Goal: Task Accomplishment & Management: Use online tool/utility

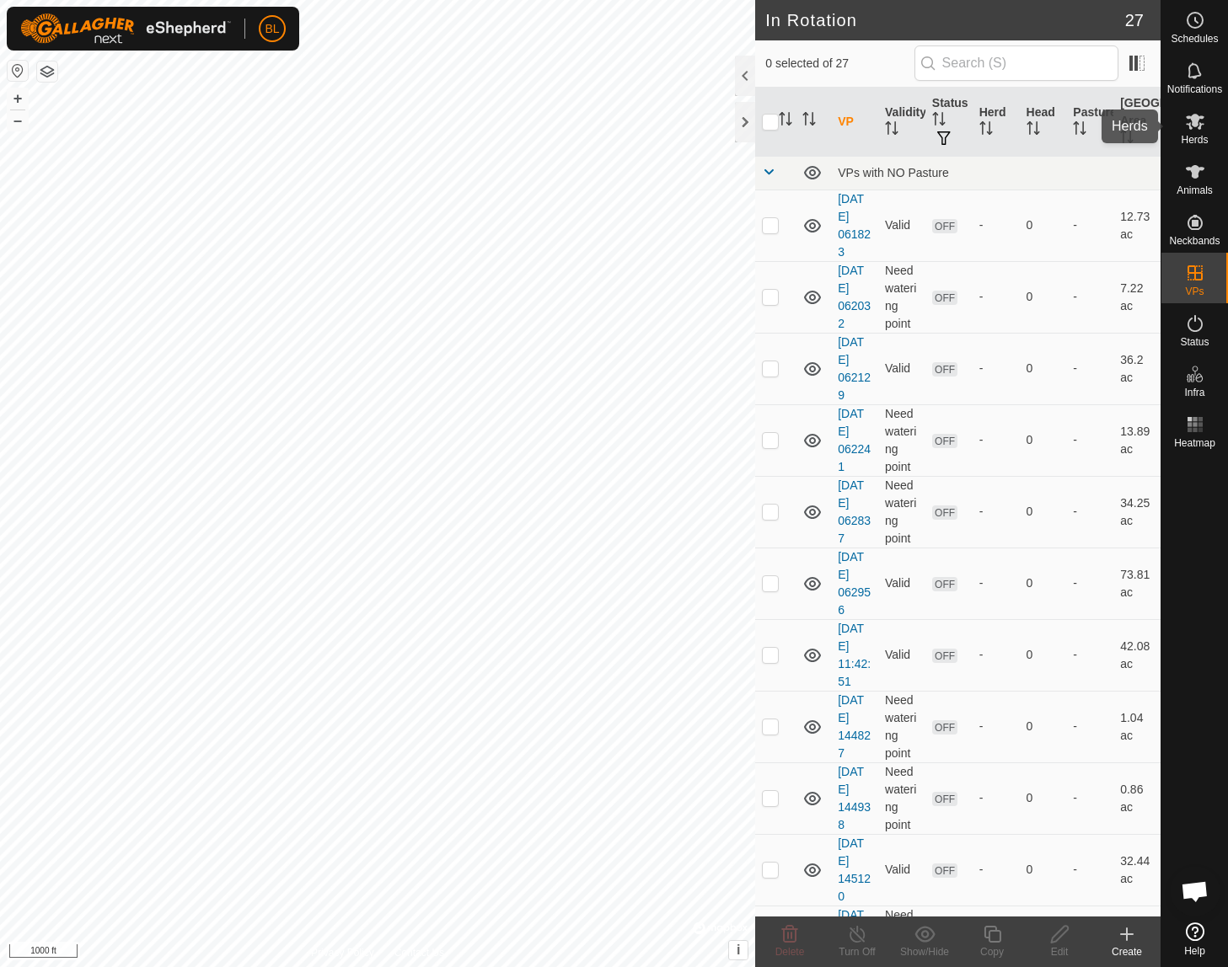
click at [1203, 131] on icon at bounding box center [1195, 121] width 20 height 20
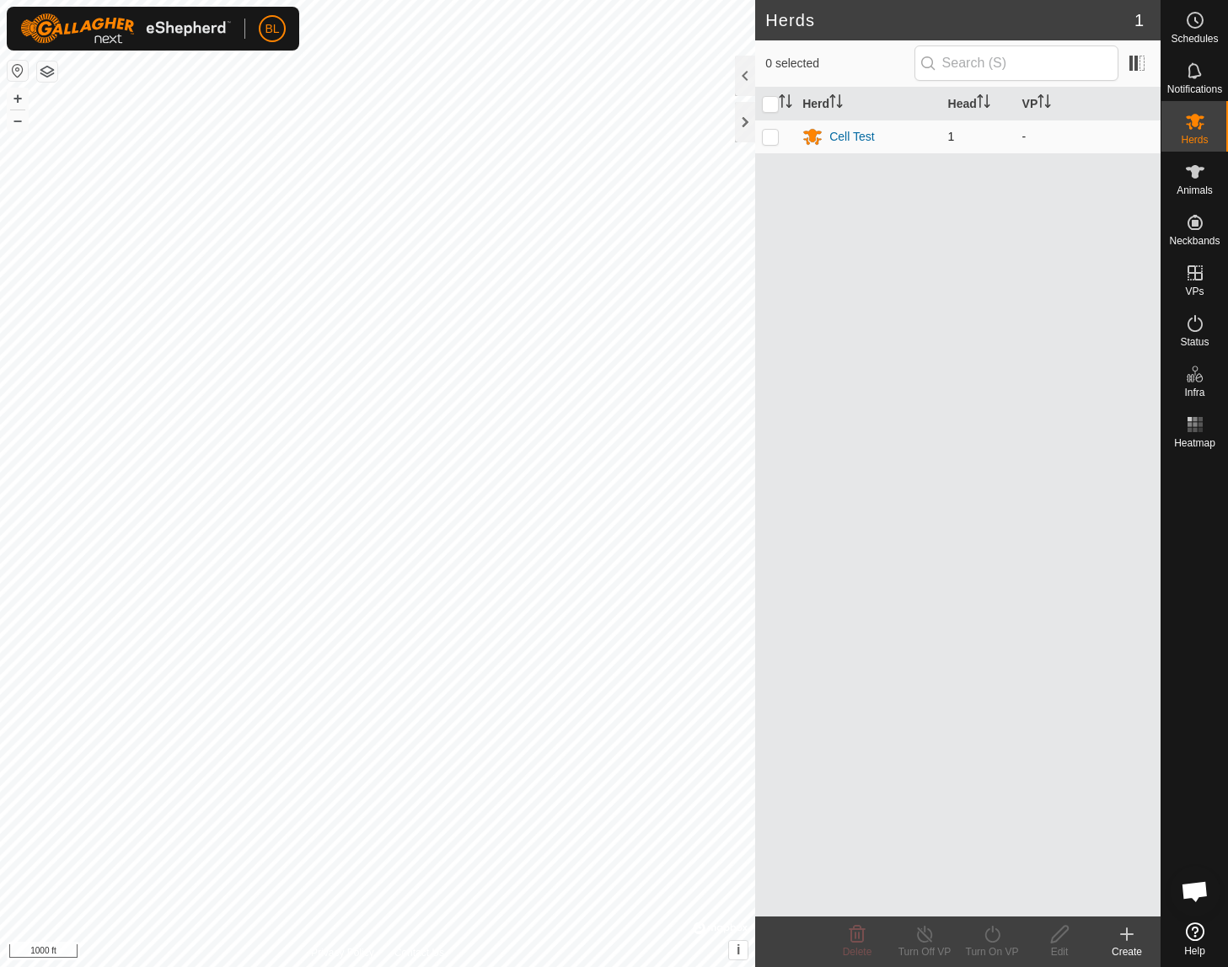
click at [988, 144] on td "1" at bounding box center [978, 137] width 74 height 34
click at [869, 139] on div "Cell Test" at bounding box center [851, 137] width 45 height 18
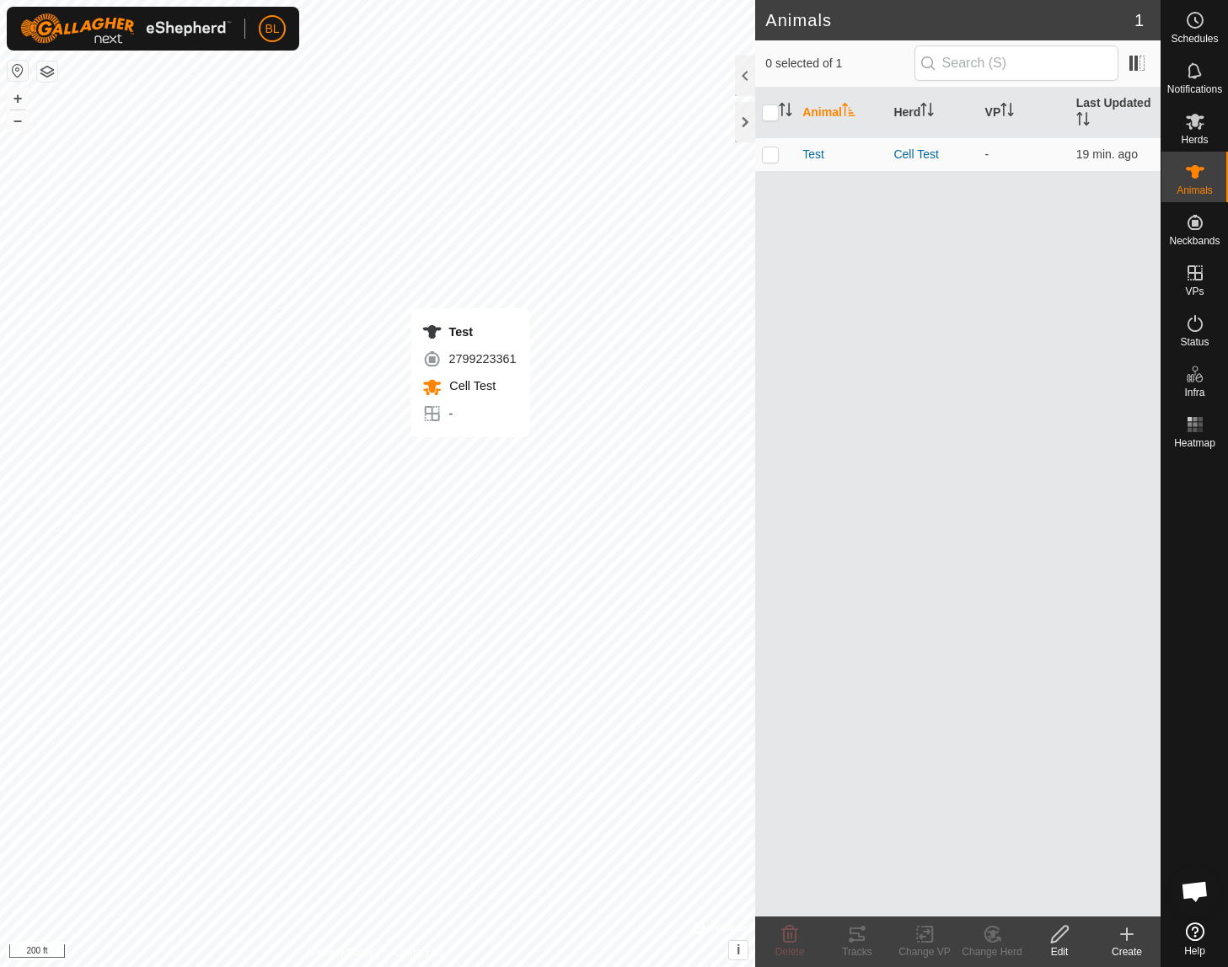
checkbox input "true"
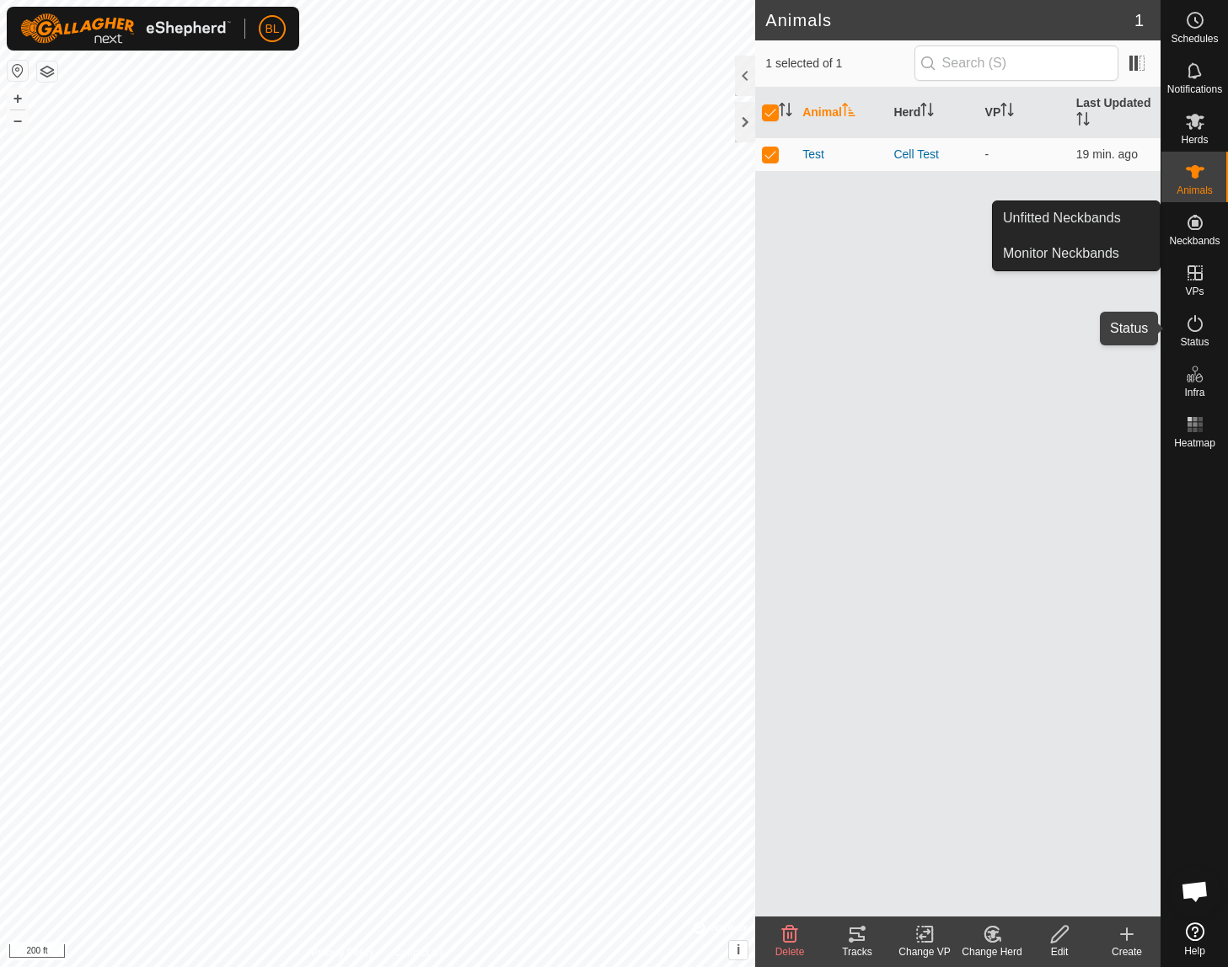
click at [1188, 320] on icon at bounding box center [1194, 323] width 15 height 17
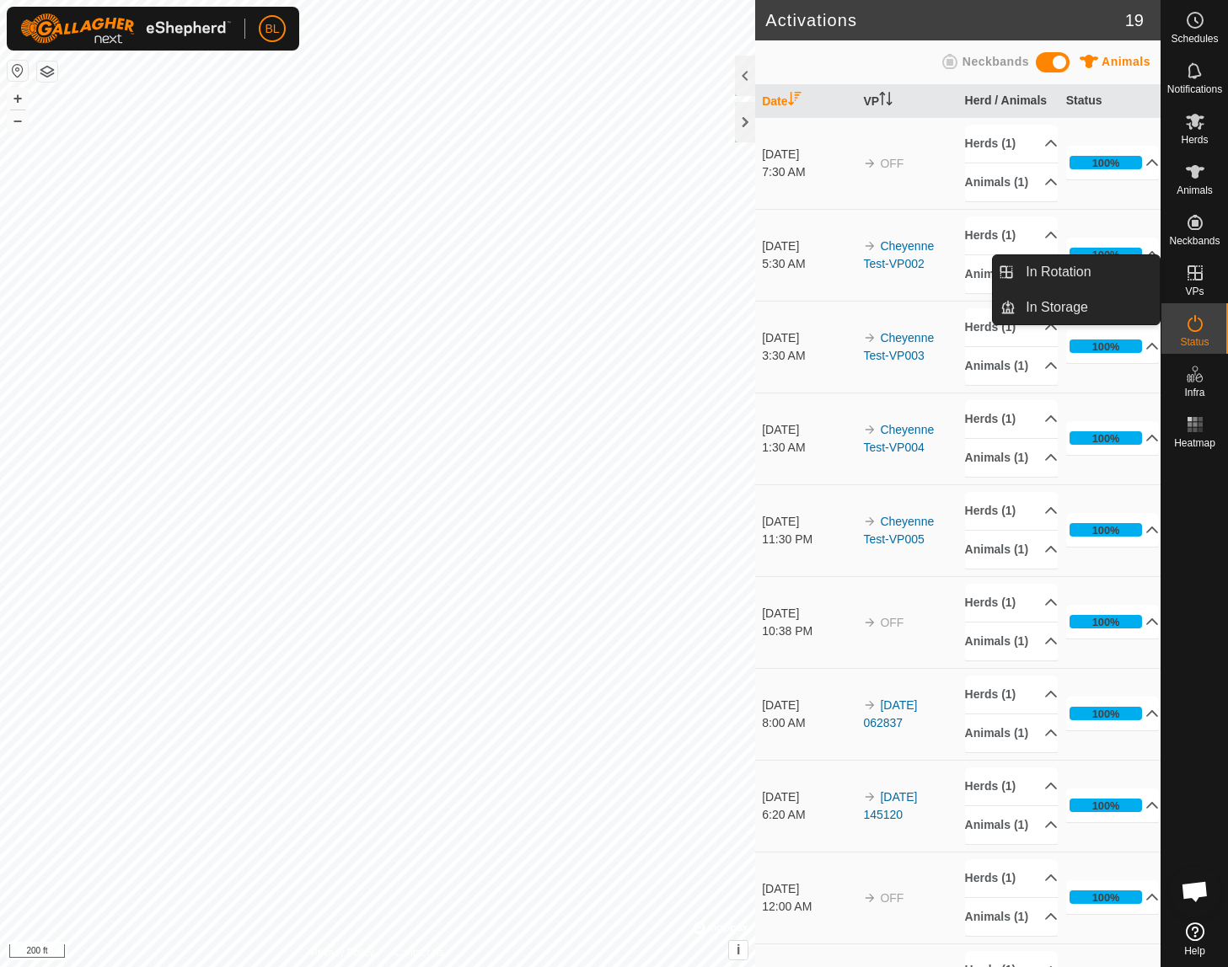
click at [1191, 275] on icon at bounding box center [1195, 273] width 20 height 20
click at [1117, 276] on link "In Rotation" at bounding box center [1088, 272] width 144 height 34
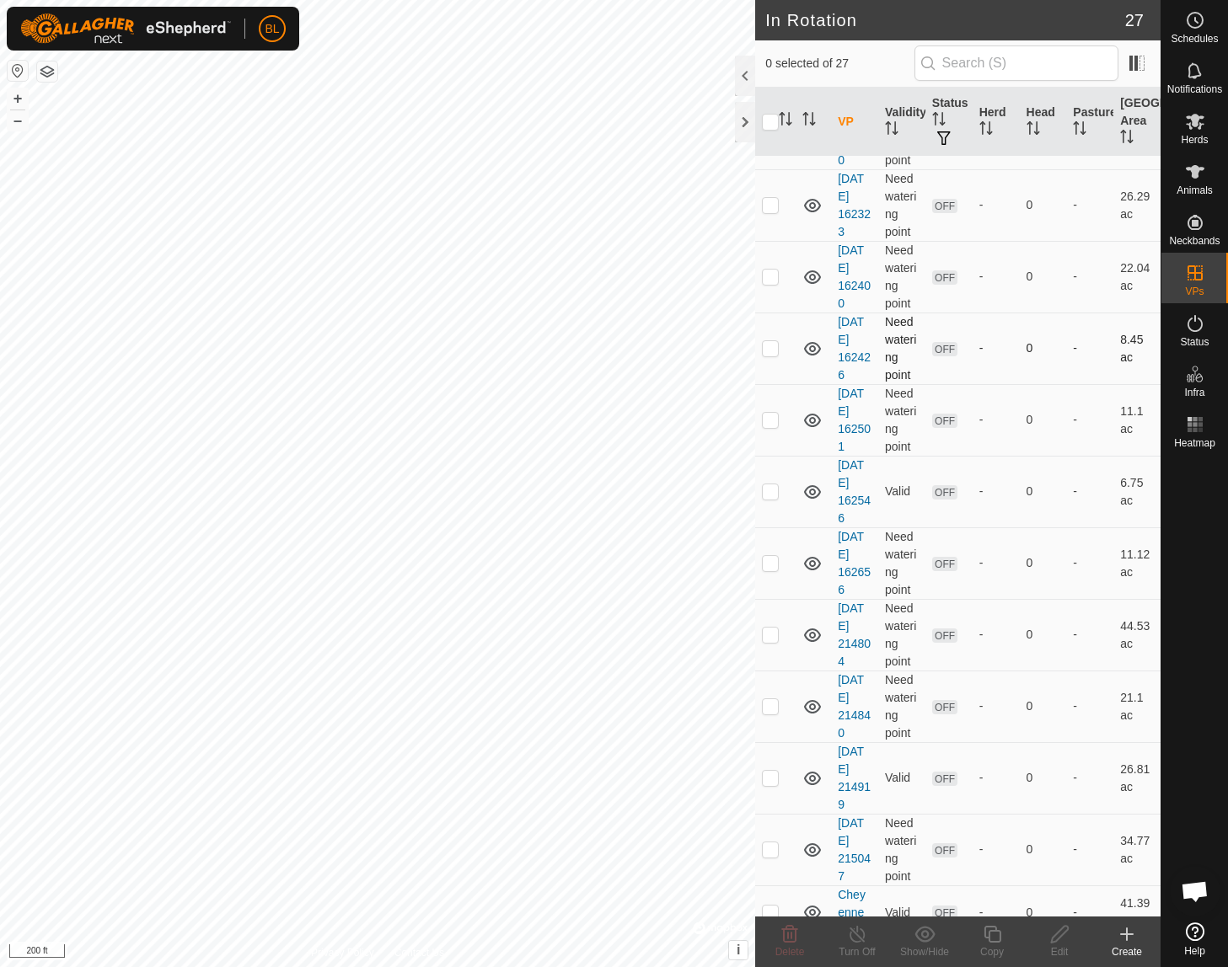
scroll to position [807, 0]
checkbox input "true"
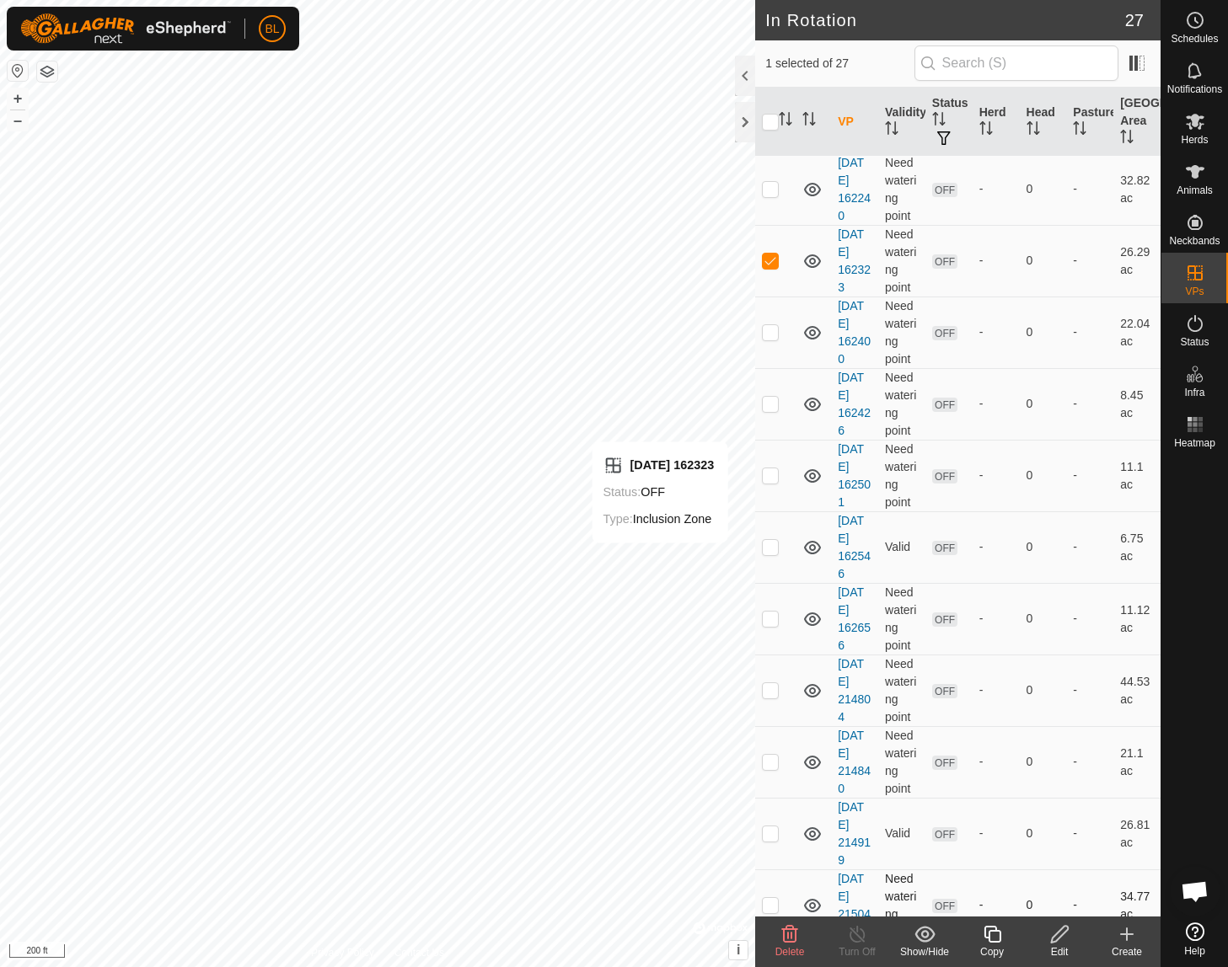
scroll to position [759, 0]
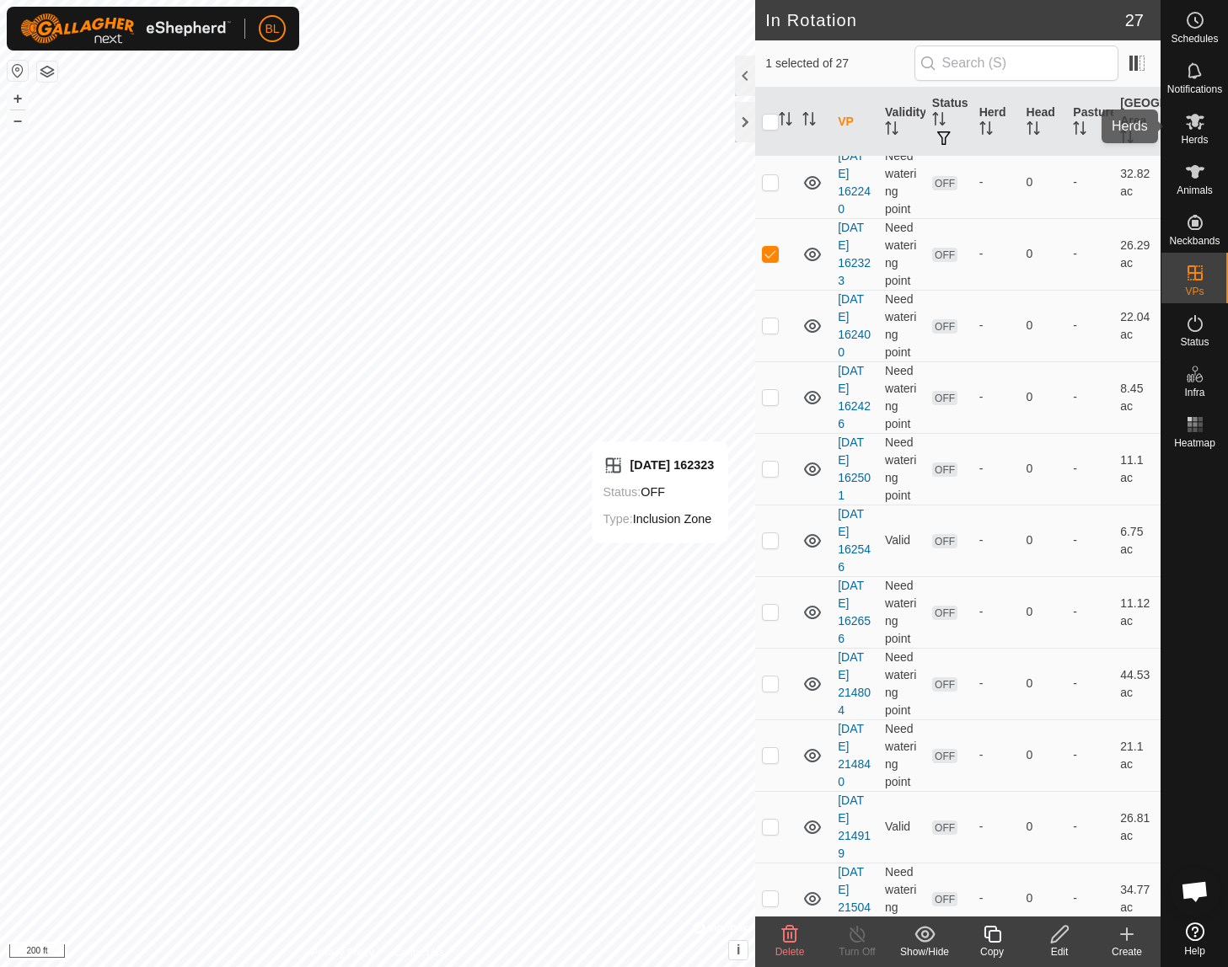
click at [1196, 116] on icon at bounding box center [1195, 122] width 19 height 16
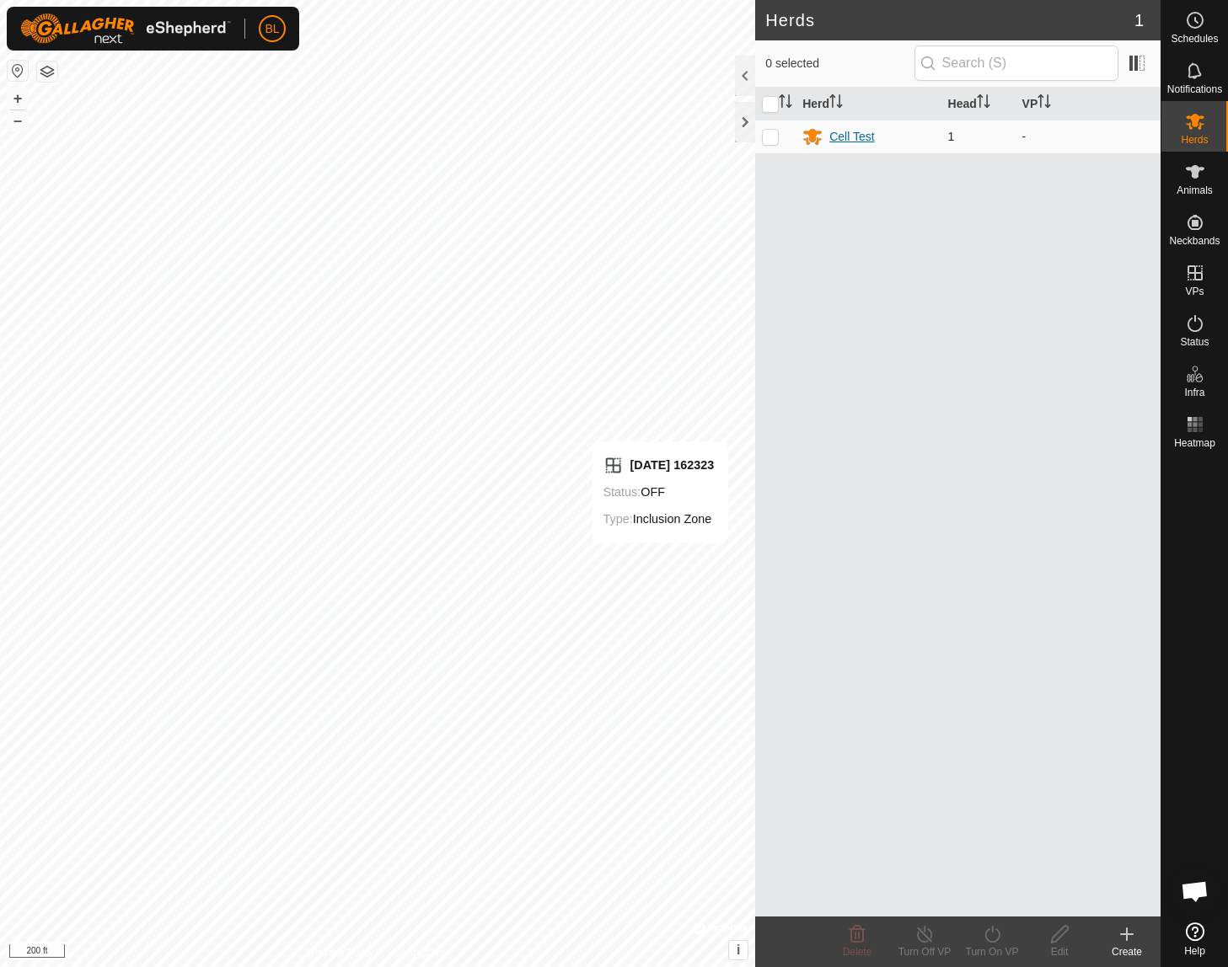
click at [856, 132] on div "Cell Test" at bounding box center [851, 137] width 45 height 18
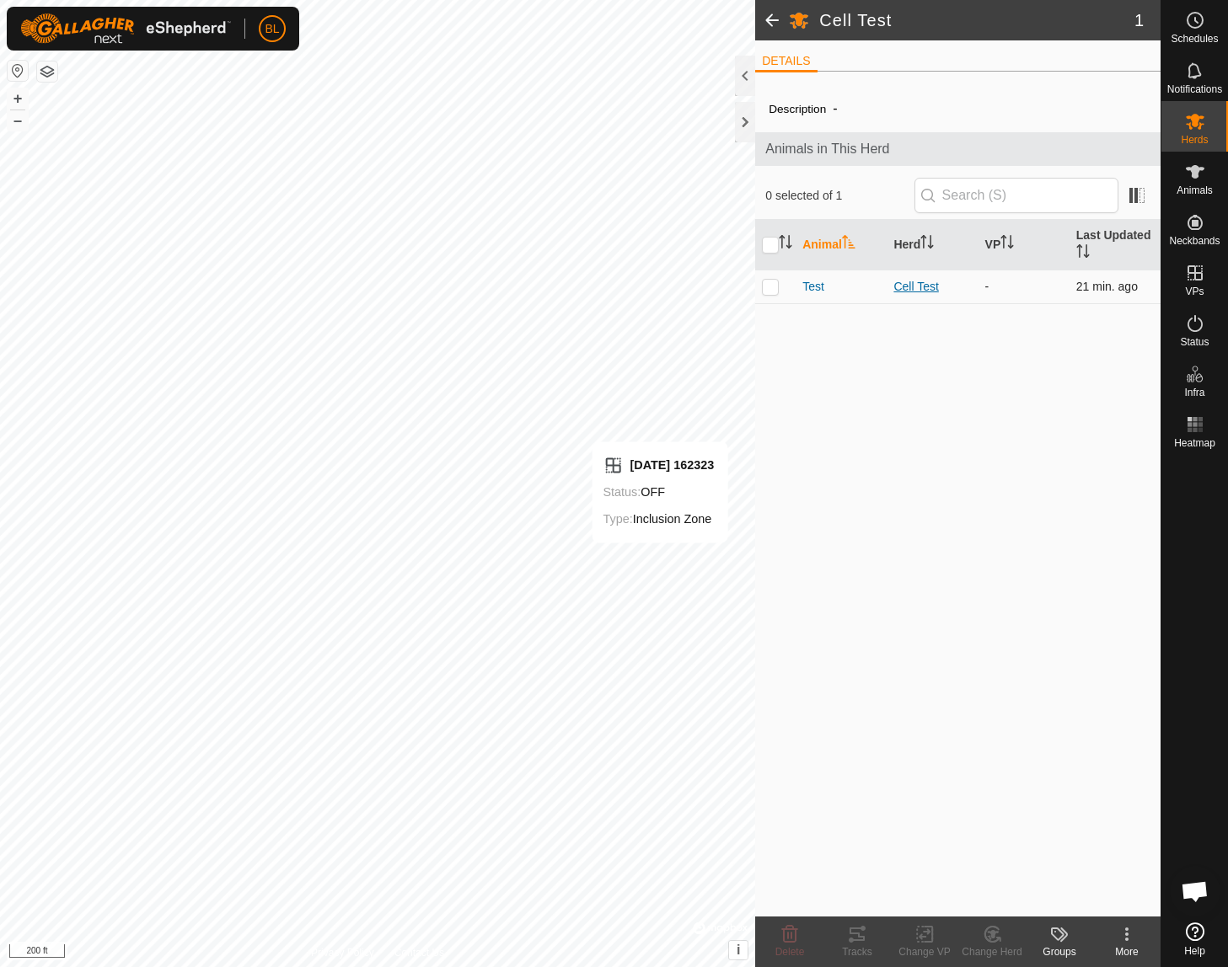
click at [935, 286] on div "Cell Test" at bounding box center [932, 287] width 78 height 18
click at [860, 284] on div "Test" at bounding box center [841, 287] width 78 height 18
click at [857, 281] on div "Test" at bounding box center [841, 287] width 78 height 18
click at [815, 282] on span "Test" at bounding box center [813, 287] width 22 height 18
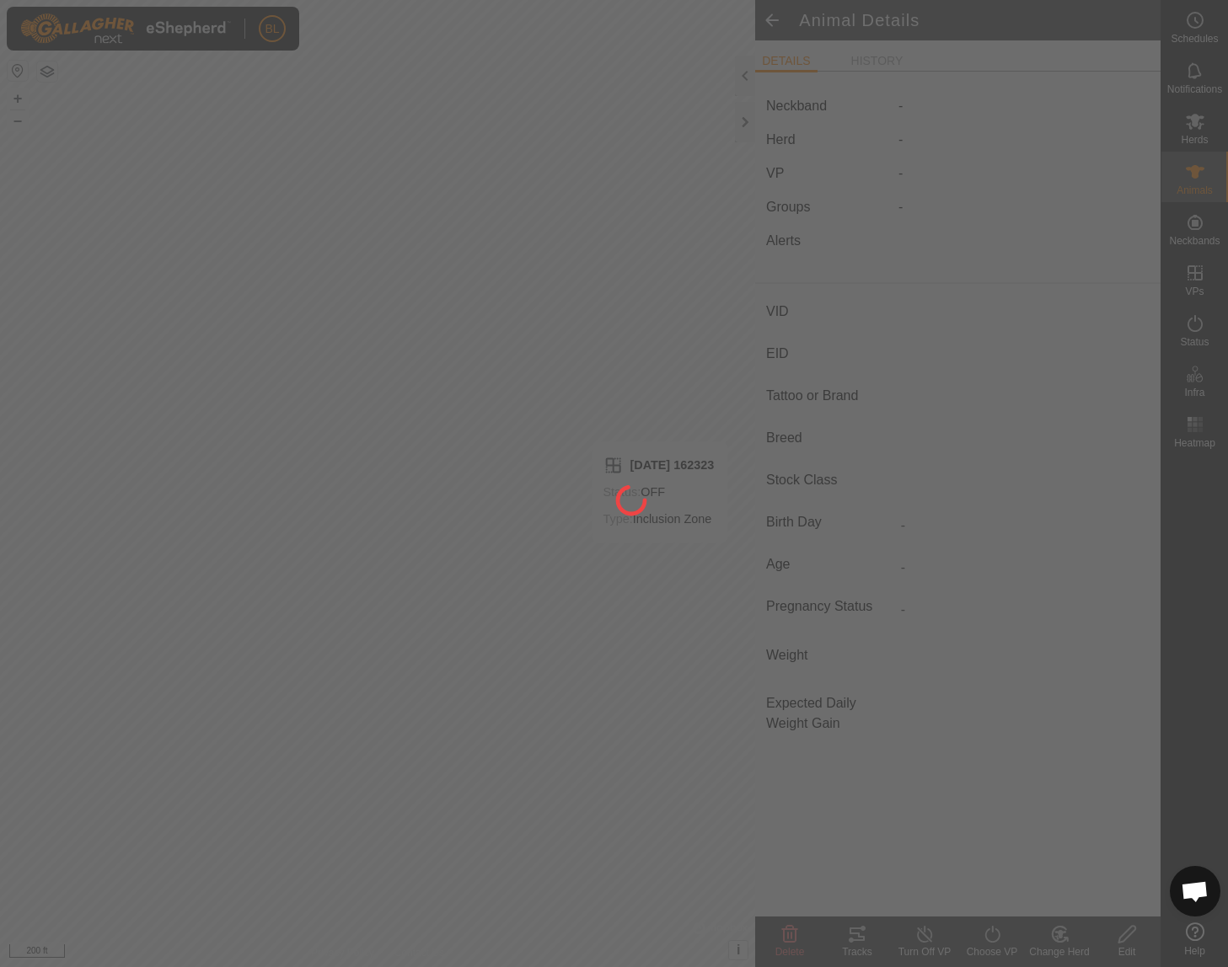
type input "Test"
type input "-"
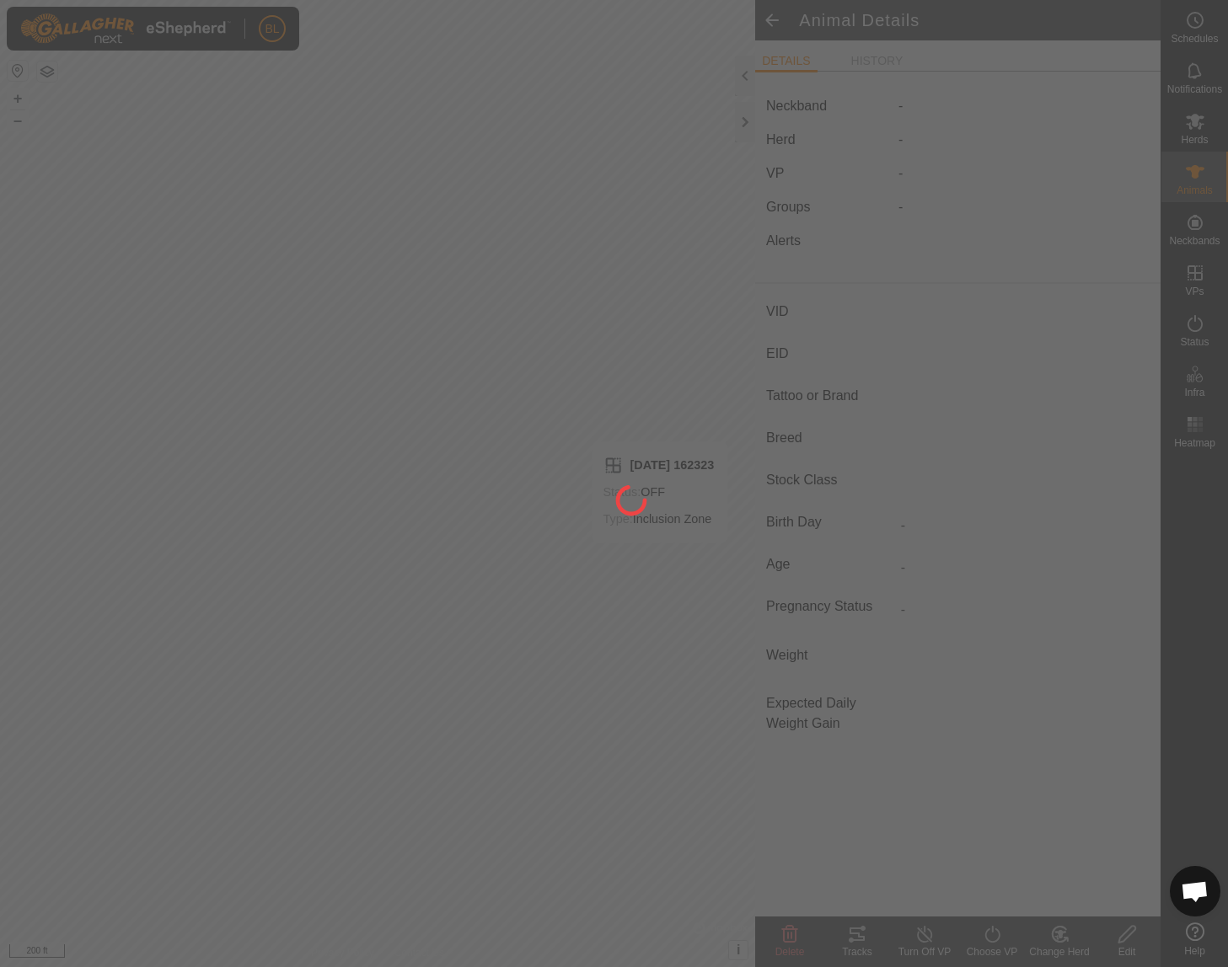
type input "0 kg"
type input "-"
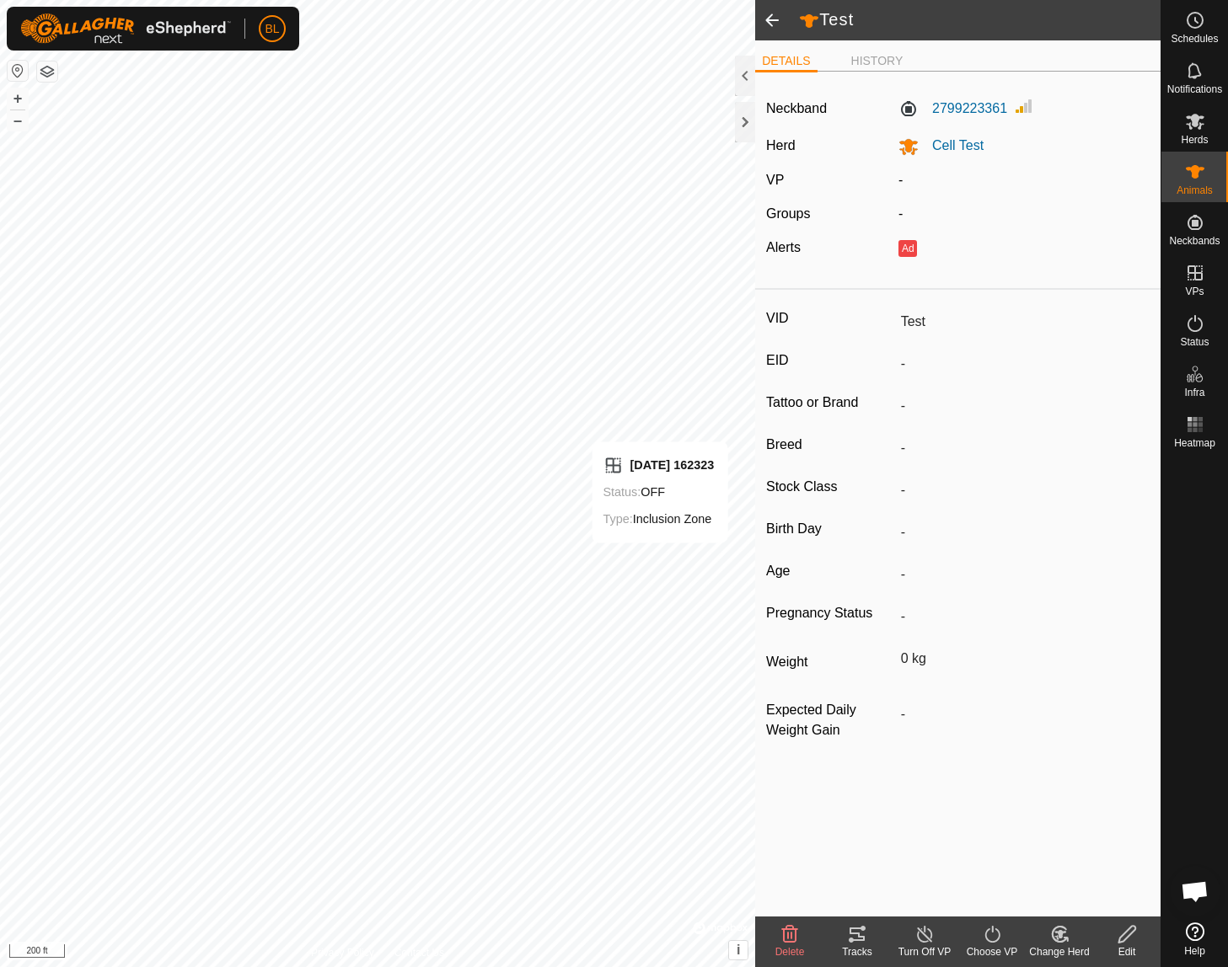
click at [982, 940] on icon at bounding box center [992, 934] width 21 height 20
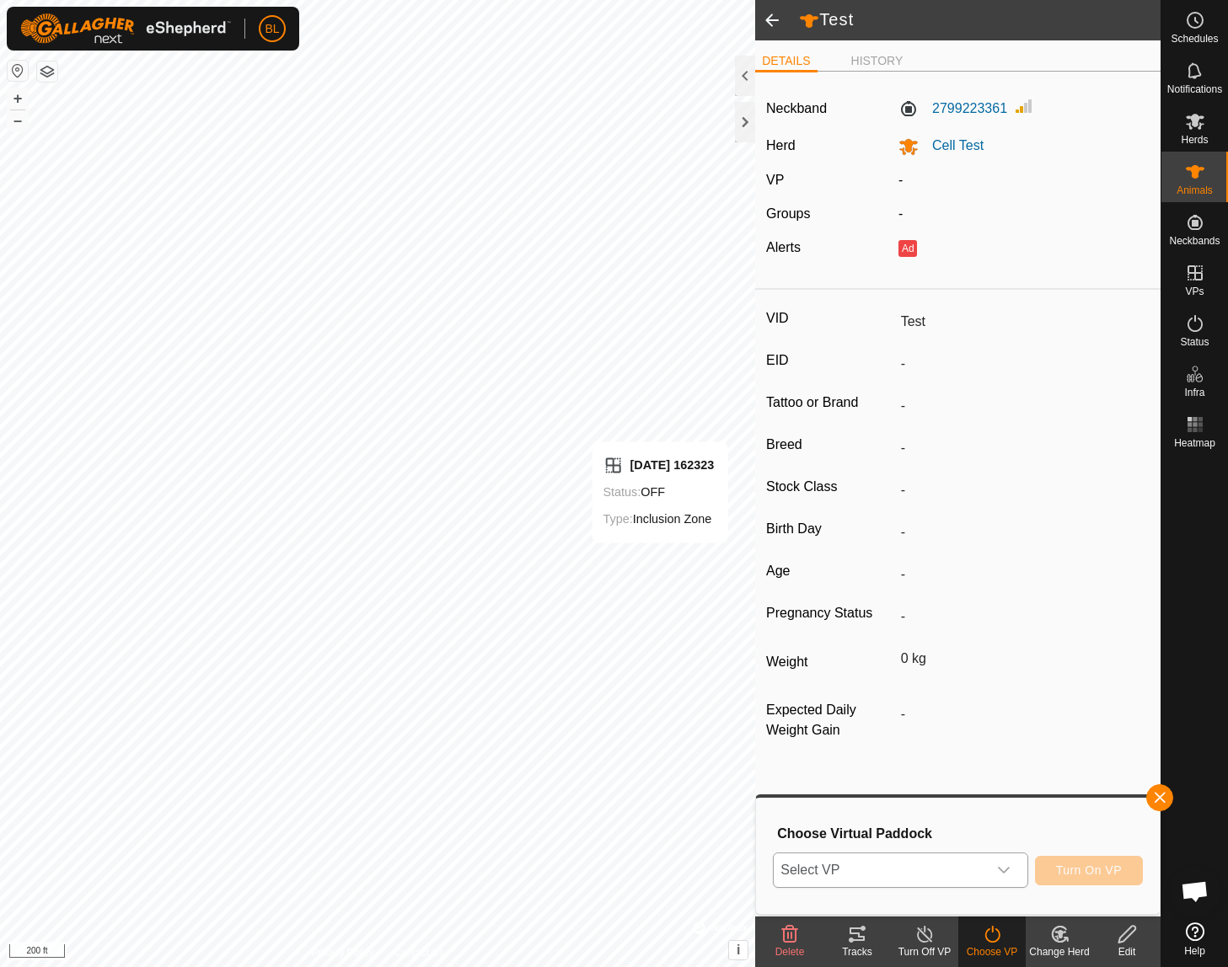
click at [1000, 876] on icon "dropdown trigger" at bounding box center [1003, 870] width 13 height 13
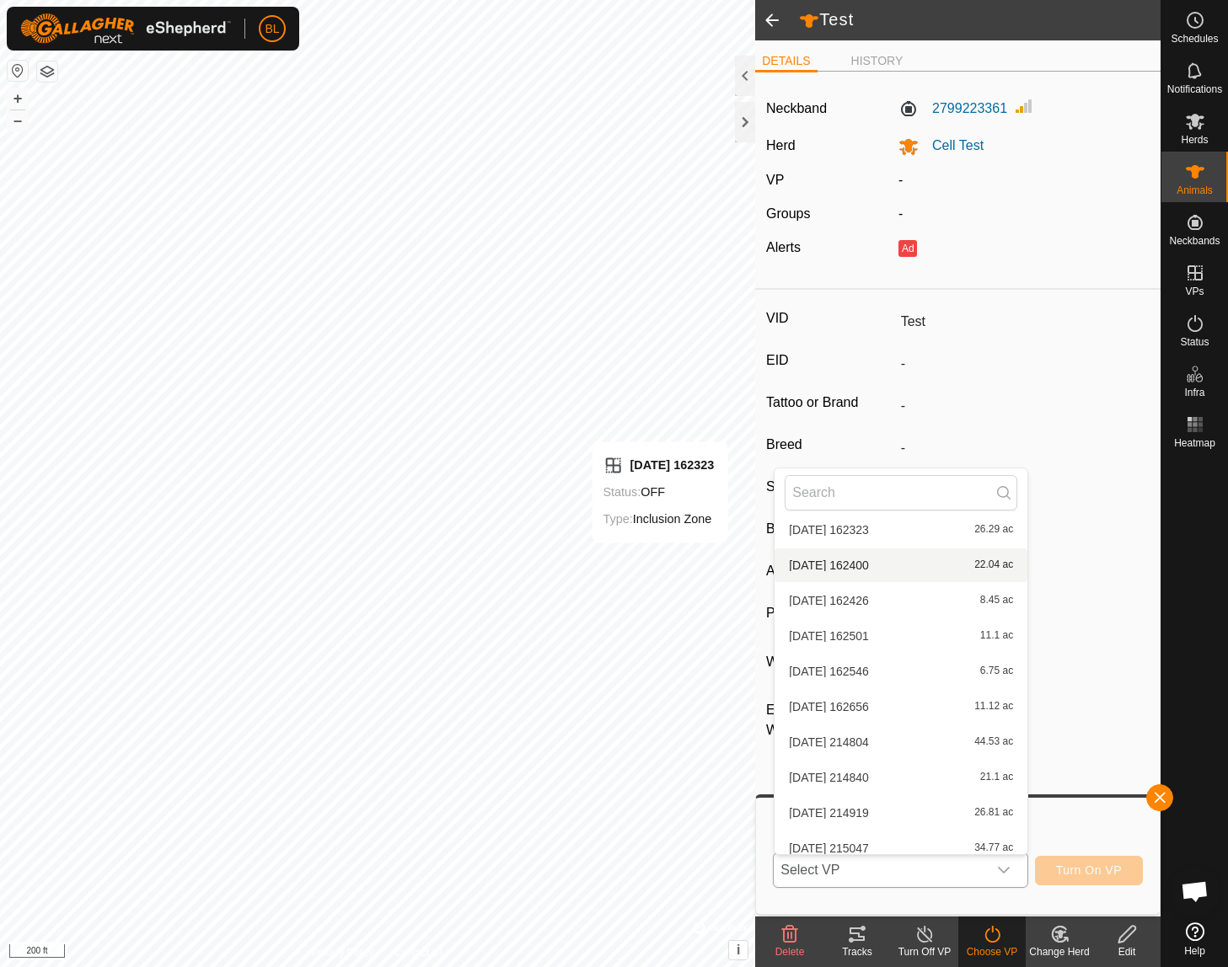
scroll to position [428, 0]
click at [860, 564] on span "[DATE] 162400" at bounding box center [829, 570] width 80 height 12
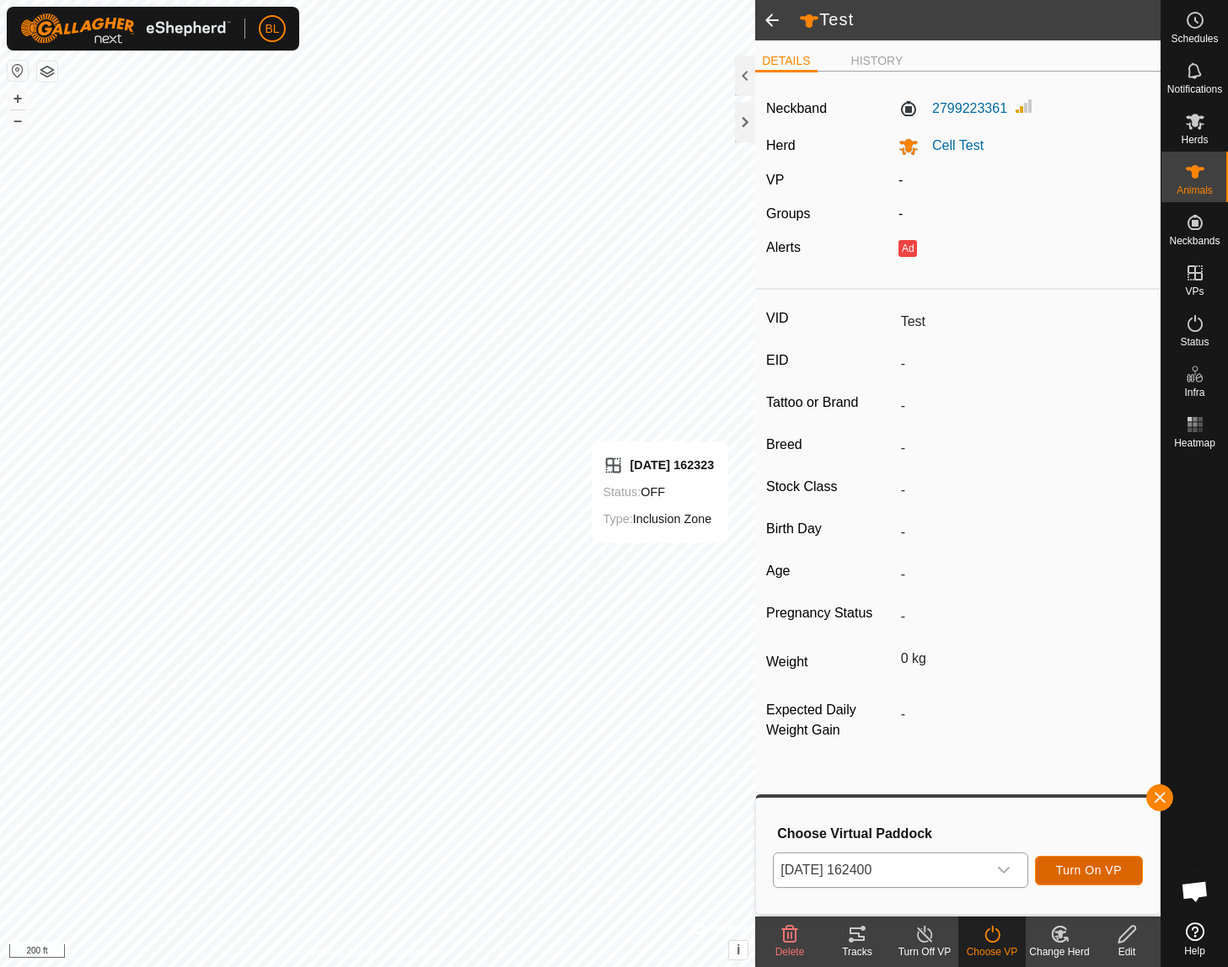
click at [1101, 880] on button "Turn On VP" at bounding box center [1089, 870] width 108 height 29
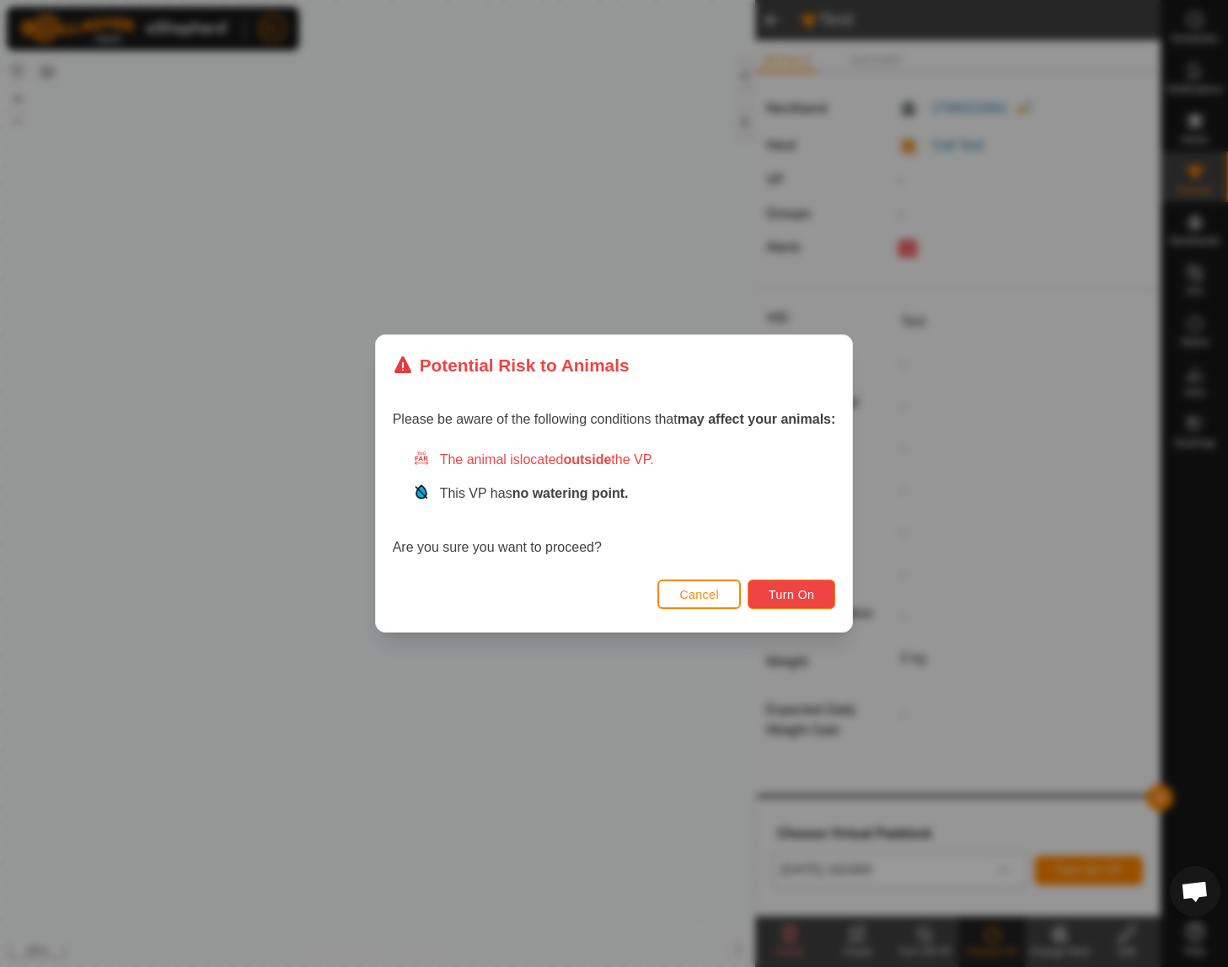
click at [795, 592] on span "Turn On" at bounding box center [792, 594] width 46 height 13
